Goal: Transaction & Acquisition: Purchase product/service

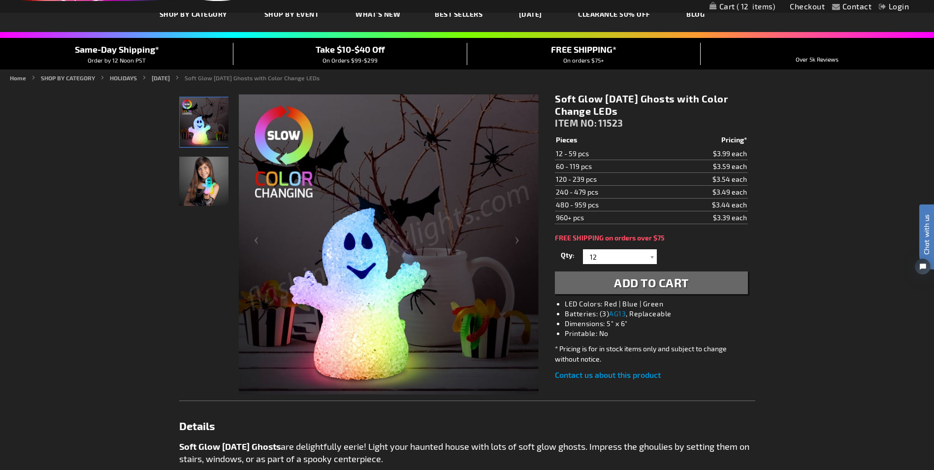
scroll to position [90, 0]
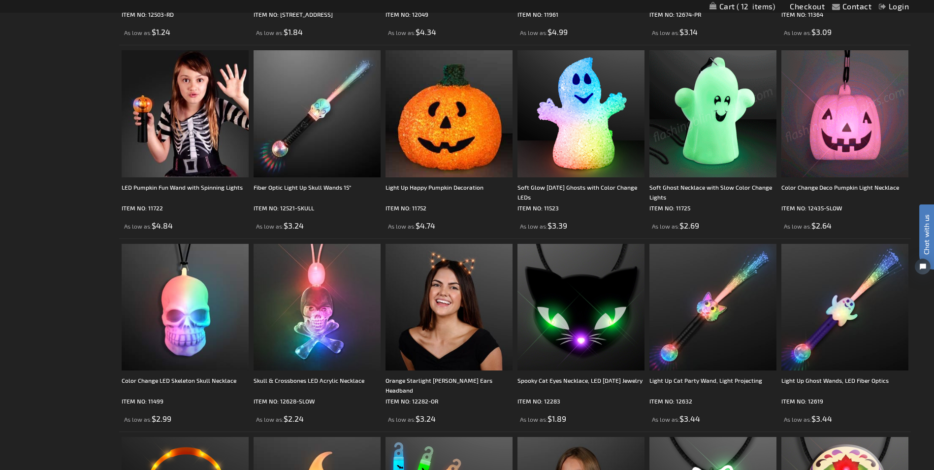
scroll to position [1117, 0]
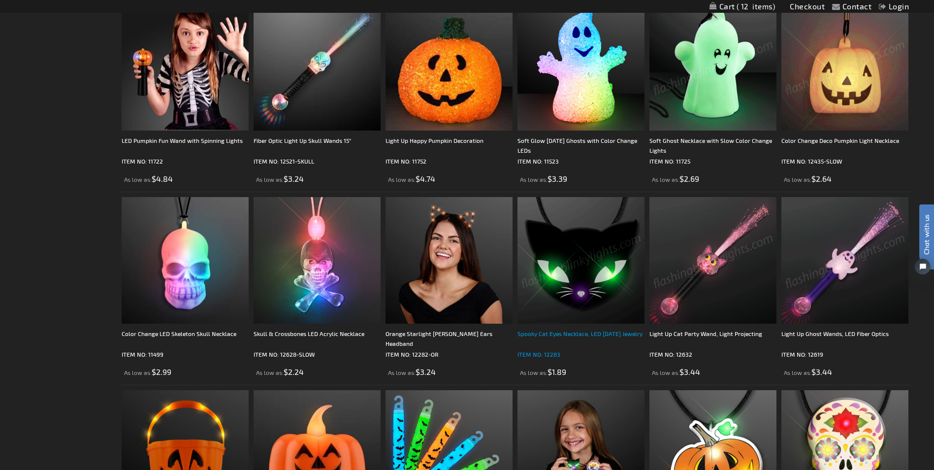
click at [563, 340] on div "Spooky Cat Eyes Necklace, LED [DATE] Jewelry" at bounding box center [581, 338] width 127 height 20
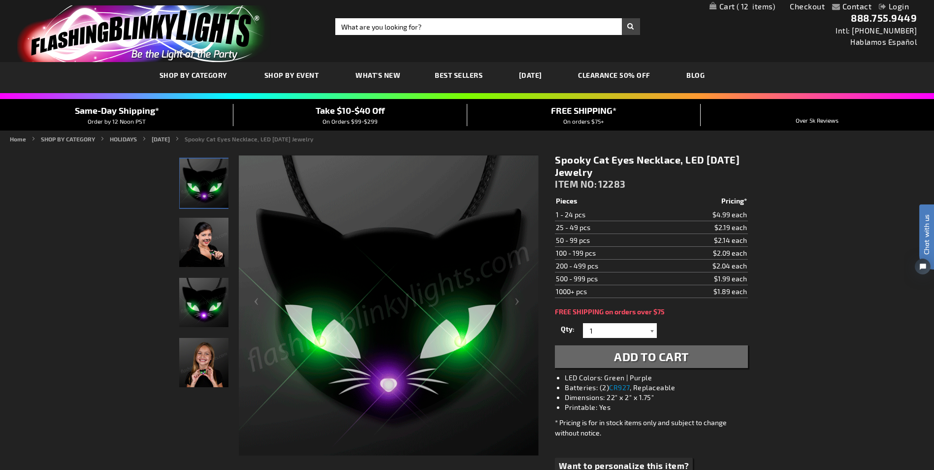
click at [650, 329] on div at bounding box center [652, 330] width 10 height 15
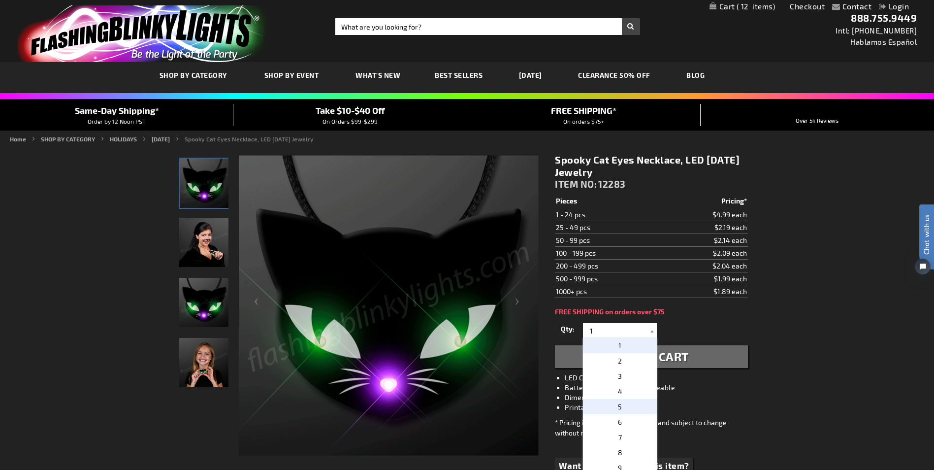
click at [618, 405] on p "5" at bounding box center [620, 406] width 74 height 15
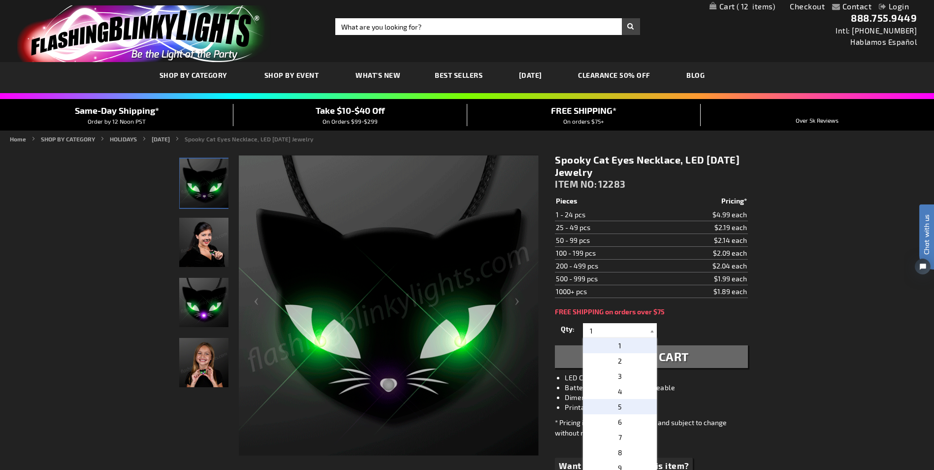
type input "5"
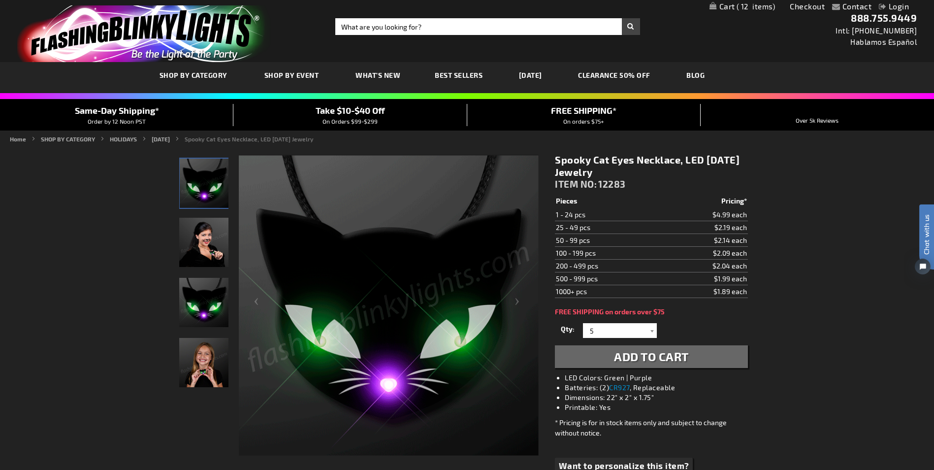
click at [656, 360] on span "Add to Cart" at bounding box center [651, 356] width 75 height 14
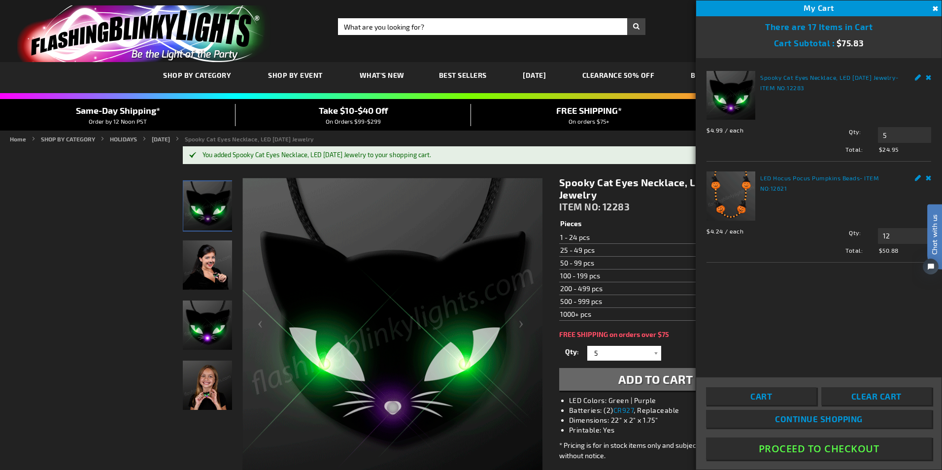
click at [821, 447] on button "Proceed To Checkout" at bounding box center [819, 448] width 226 height 22
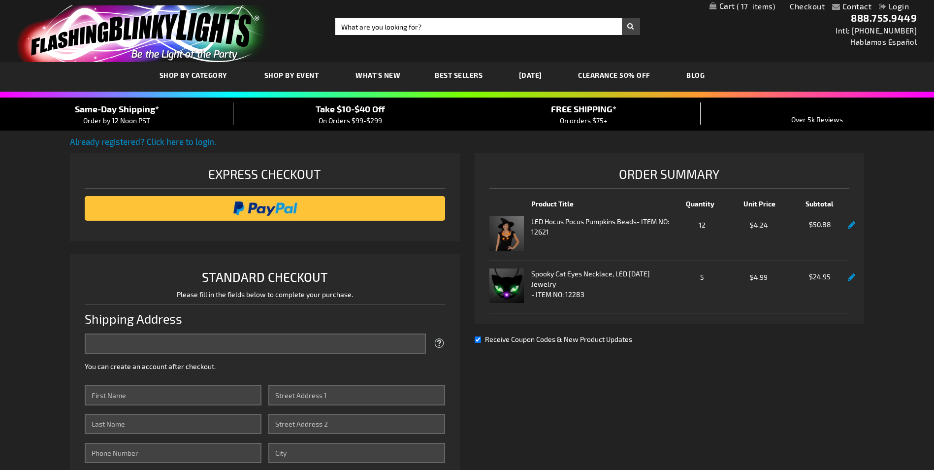
select select "US"
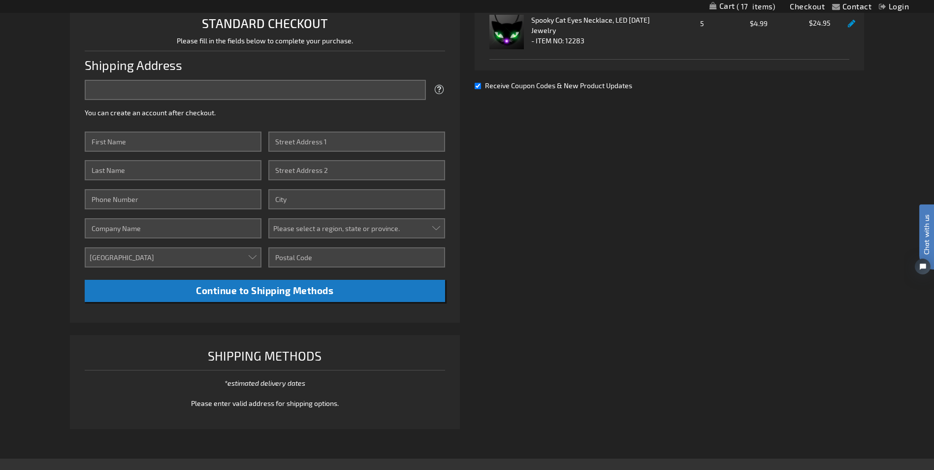
click at [895, 9] on link "Login" at bounding box center [894, 5] width 30 height 9
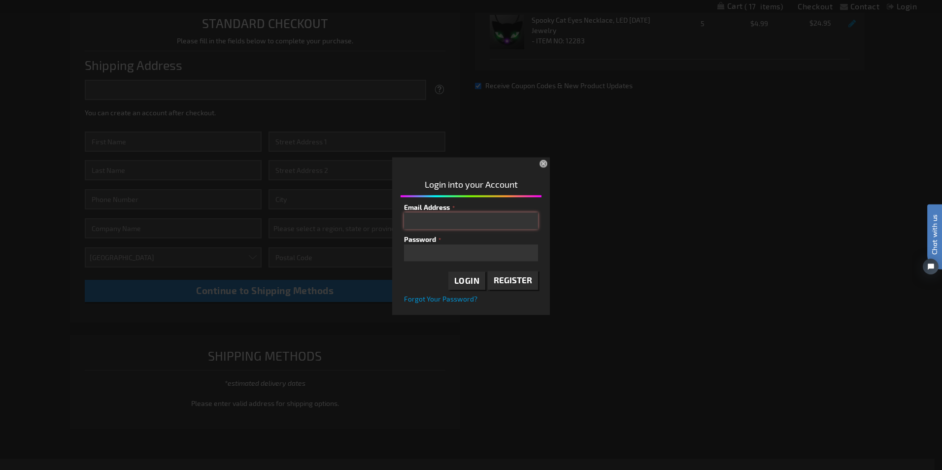
click at [449, 222] on input "Email Address" at bounding box center [471, 220] width 134 height 17
type input "Sir29william@yahoo.com"
click at [472, 278] on span "Login" at bounding box center [467, 280] width 26 height 10
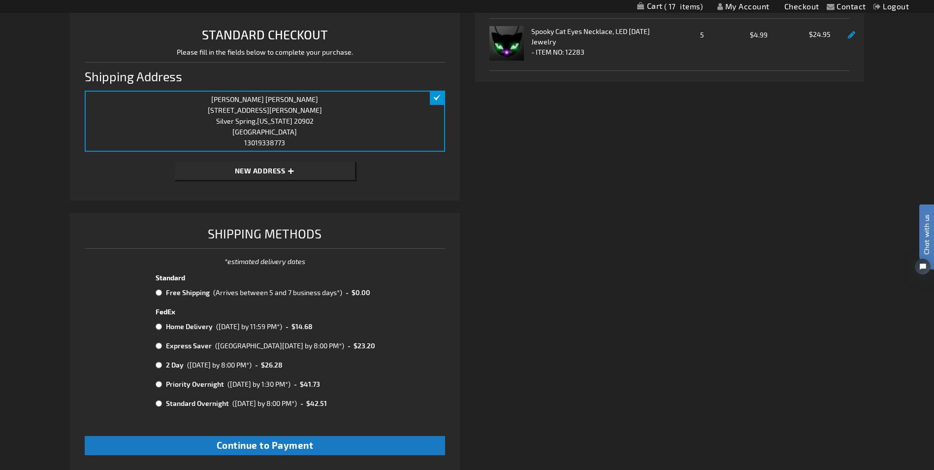
scroll to position [250, 0]
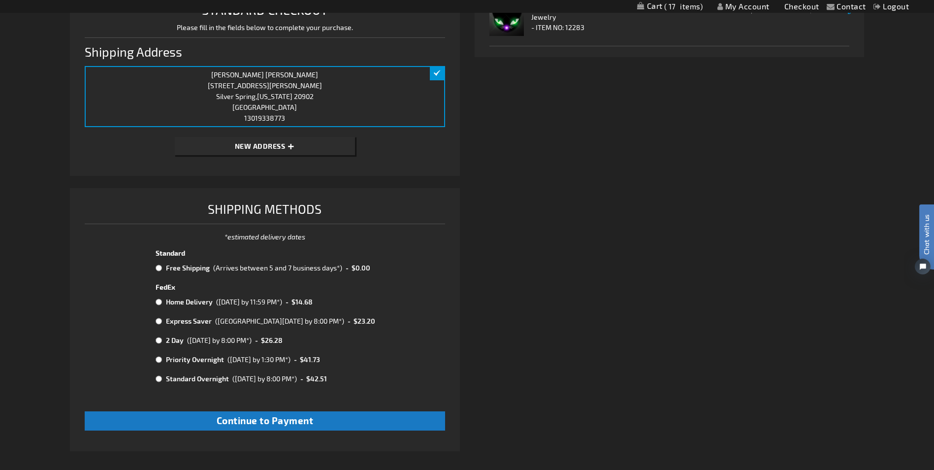
click at [156, 268] on input "radio" at bounding box center [159, 268] width 6 height 8
radio input "true"
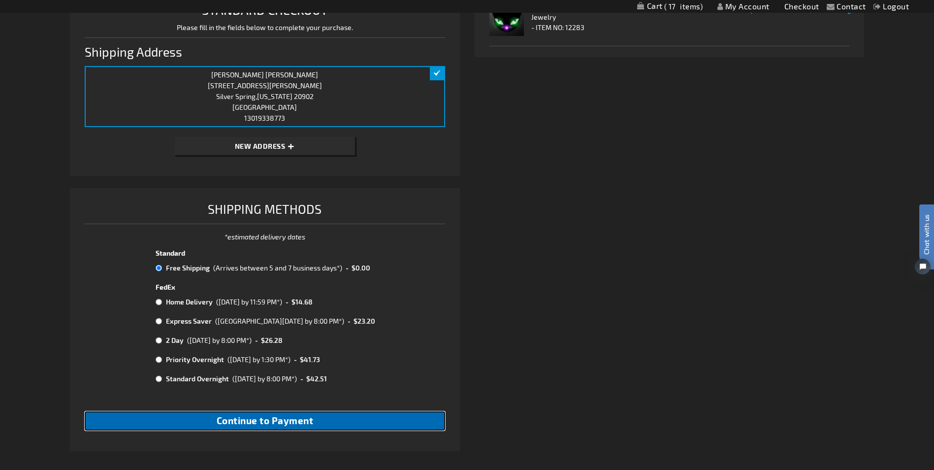
click at [281, 418] on span "Continue to Payment" at bounding box center [265, 420] width 97 height 11
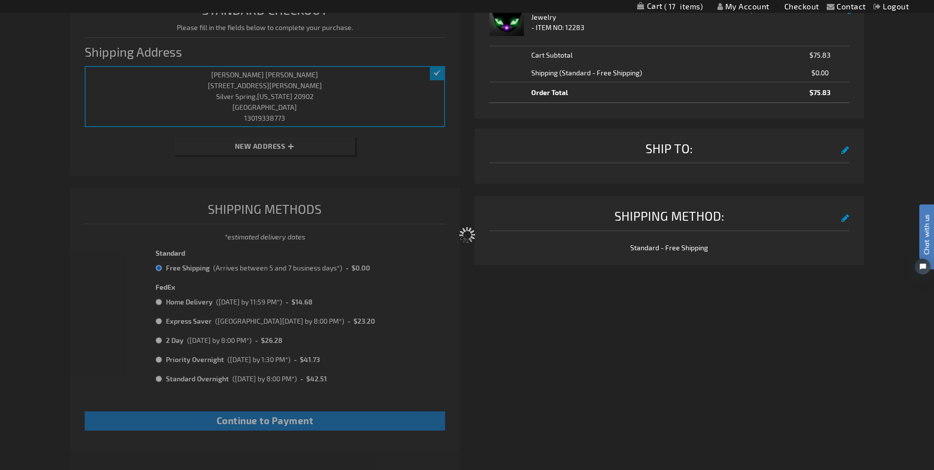
scroll to position [43, 0]
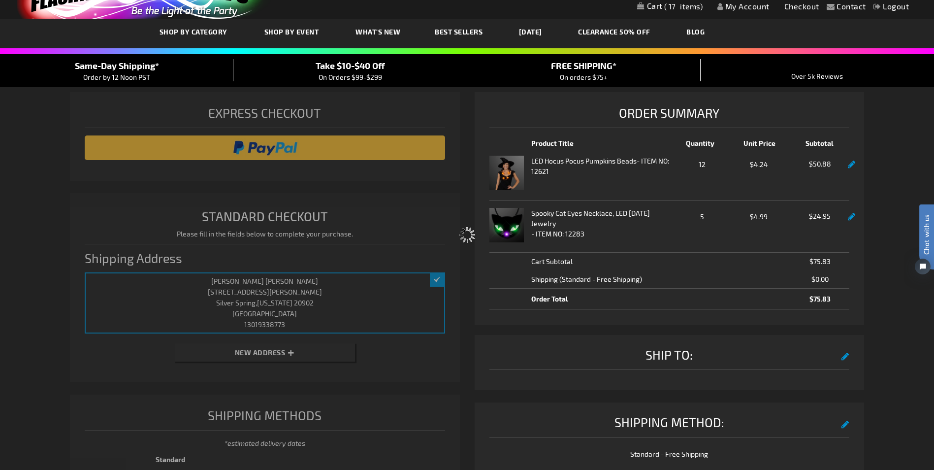
select select "860d5a48dae4ca0f805f1256e7aabb6592be3c0c"
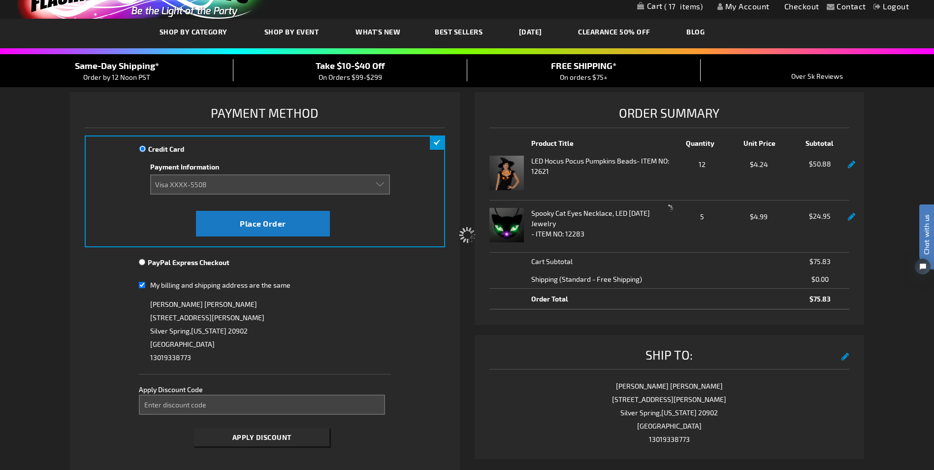
scroll to position [0, 0]
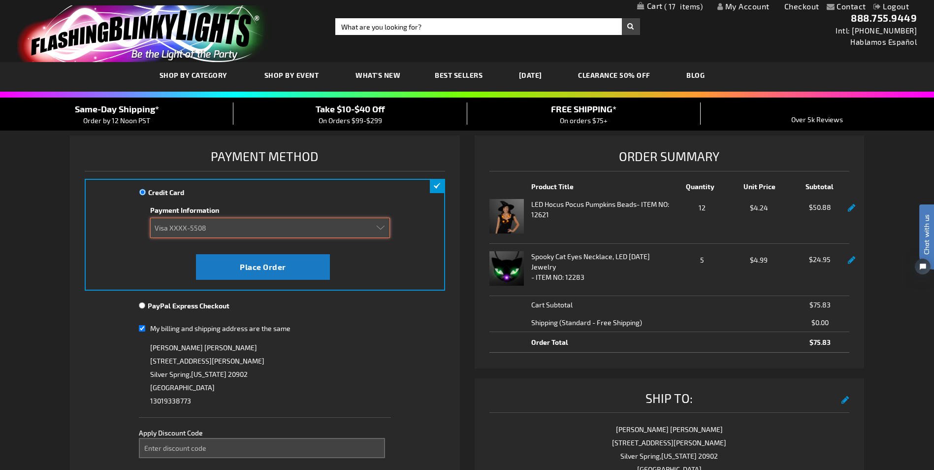
click at [382, 227] on select "Add new card Visa XXXX-9968 Visa XXXX-5508" at bounding box center [270, 228] width 240 height 20
click at [348, 298] on div "PayPal Express Checkout You will be redirected to the PayPal website. Continue …" at bounding box center [265, 306] width 360 height 23
click at [380, 225] on select "Add new card Visa XXXX-9968 Visa XXXX-5508" at bounding box center [270, 228] width 240 height 20
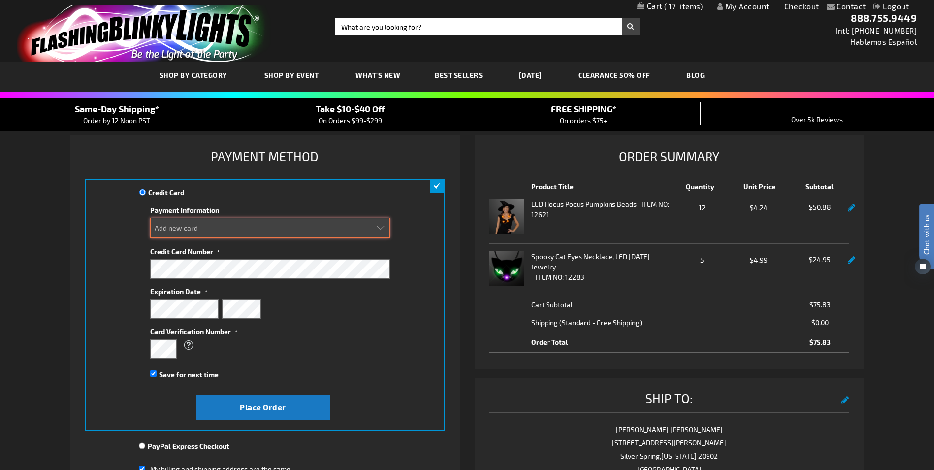
click at [214, 228] on select "Add new card Visa XXXX-9968 Visa XXXX-5508" at bounding box center [270, 228] width 240 height 20
click at [150, 218] on select "Add new card Visa XXXX-9968 Visa XXXX-5508" at bounding box center [270, 228] width 240 height 20
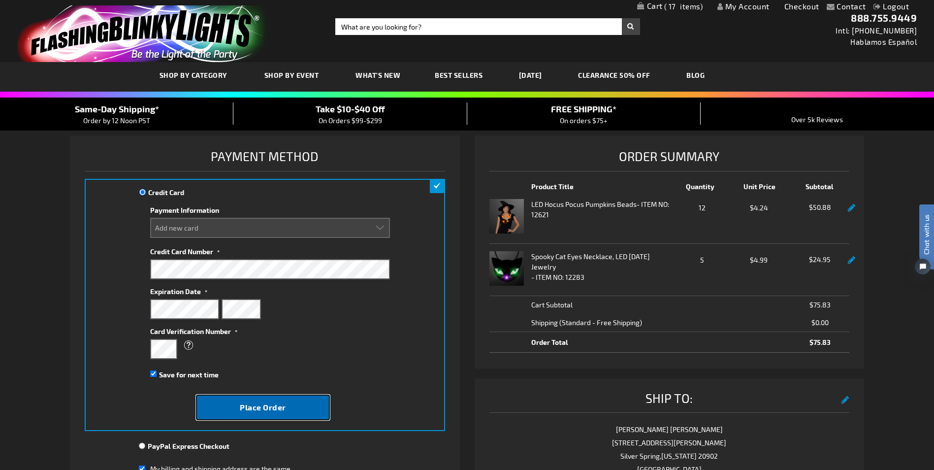
click at [262, 415] on button "Place Order" at bounding box center [263, 407] width 134 height 26
select select
